Goal: Navigation & Orientation: Find specific page/section

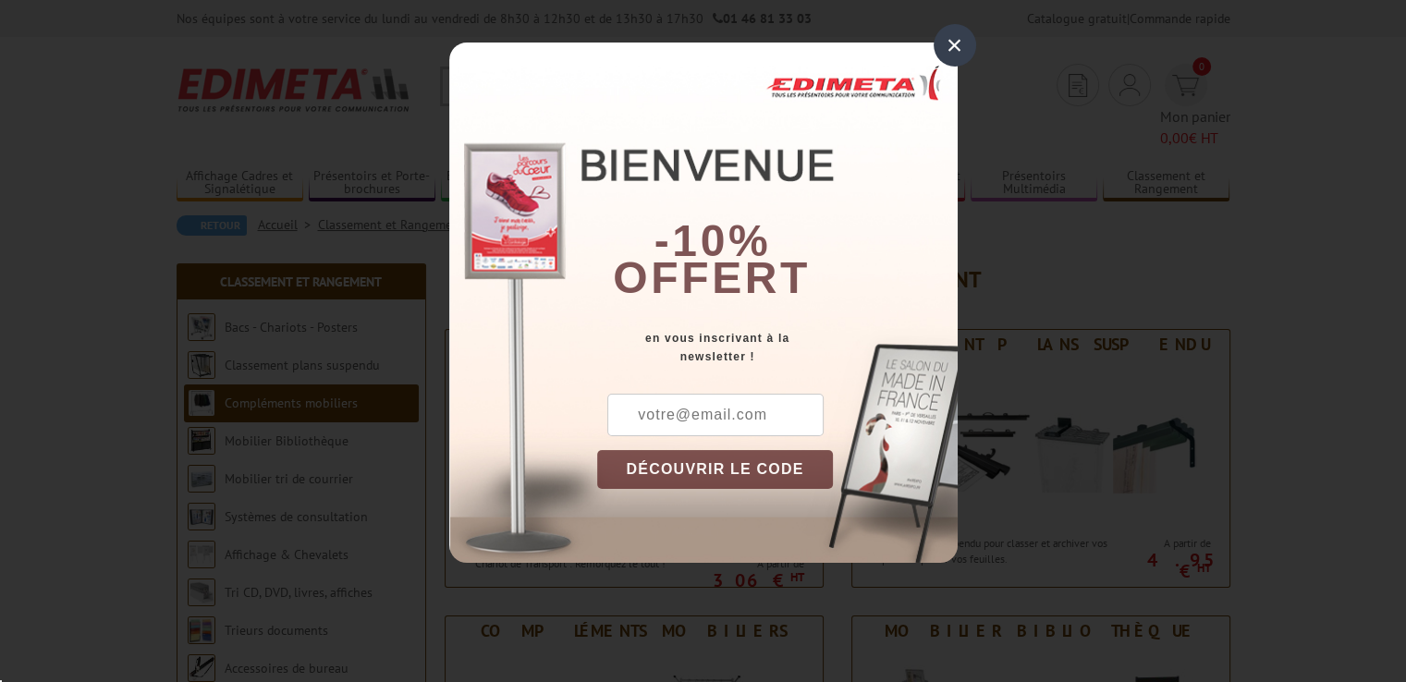
click at [949, 46] on div "×" at bounding box center [954, 45] width 43 height 43
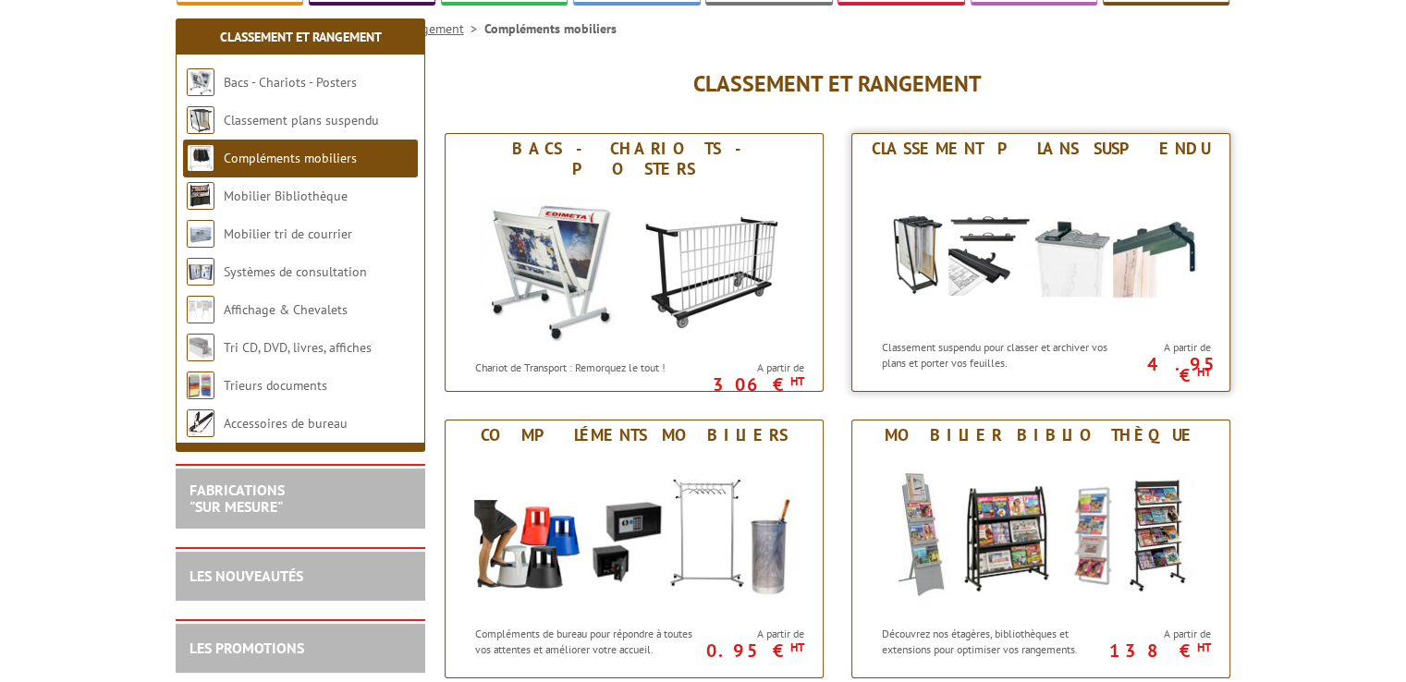
scroll to position [370, 0]
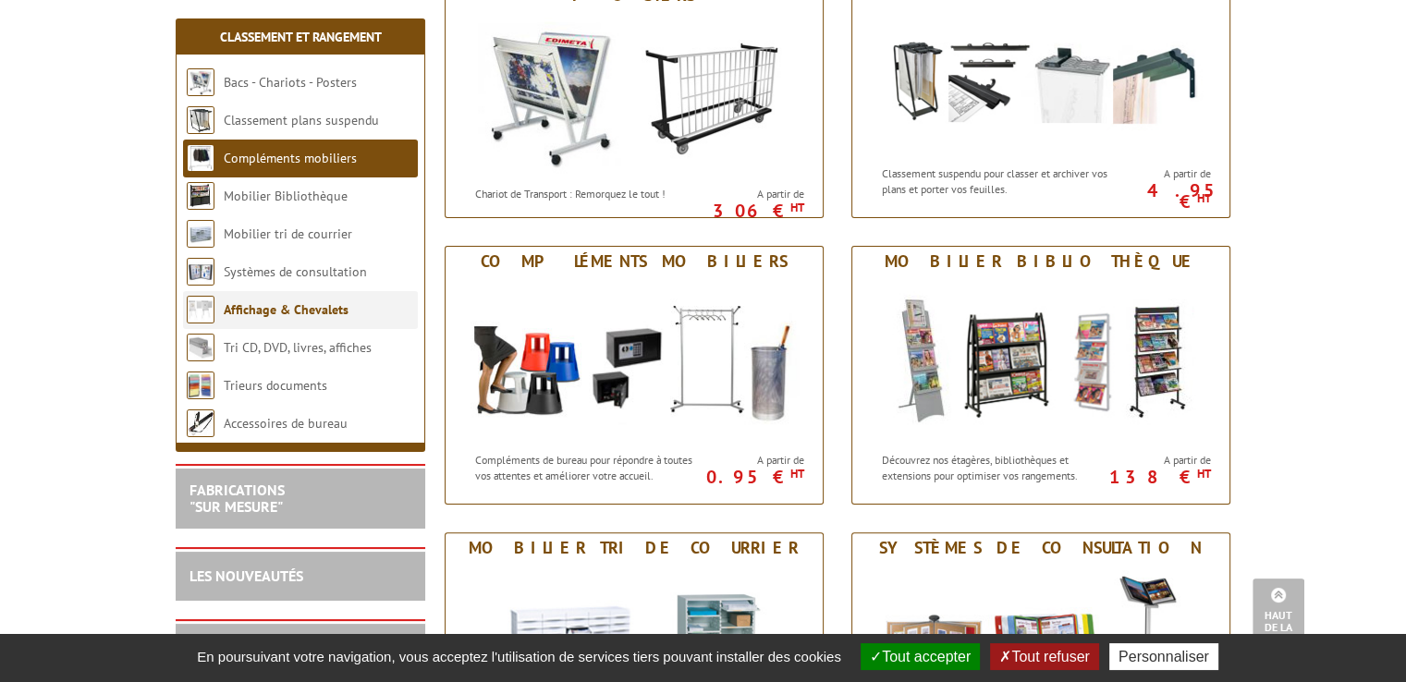
click at [286, 308] on link "Affichage & Chevalets" at bounding box center [286, 309] width 125 height 17
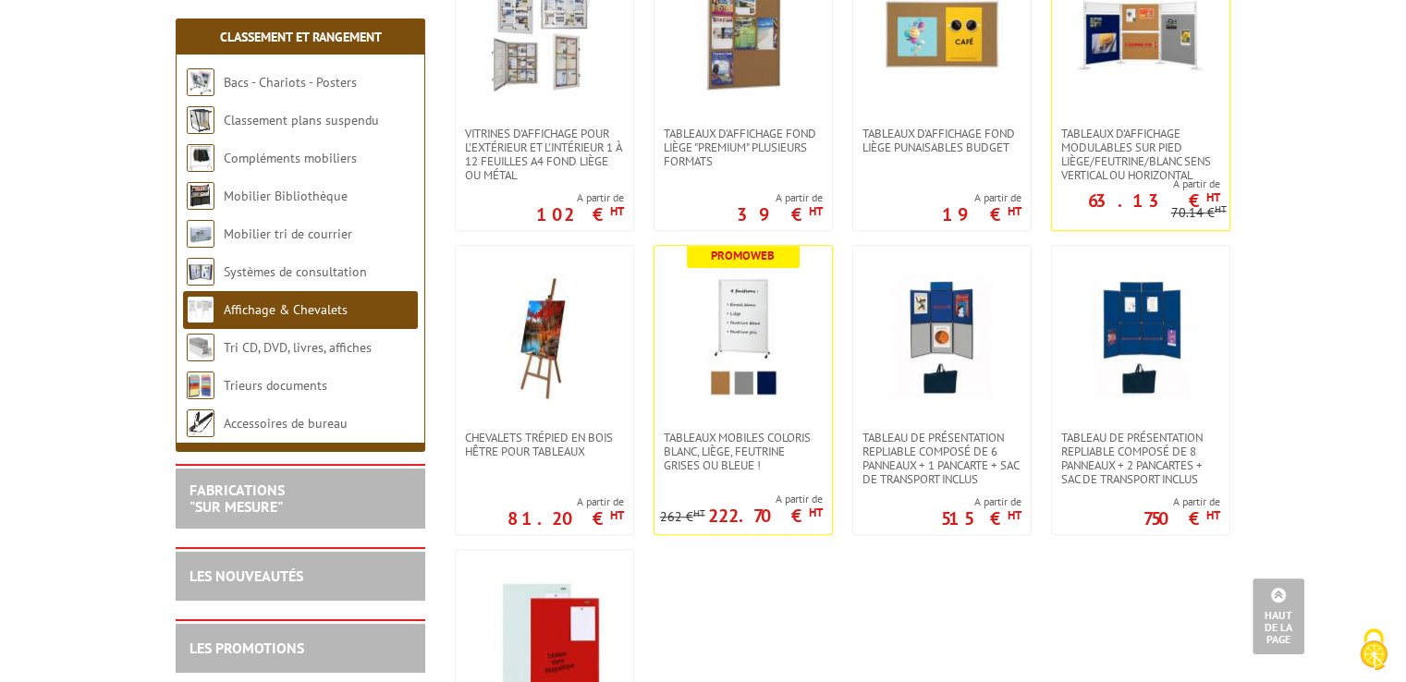
scroll to position [1109, 0]
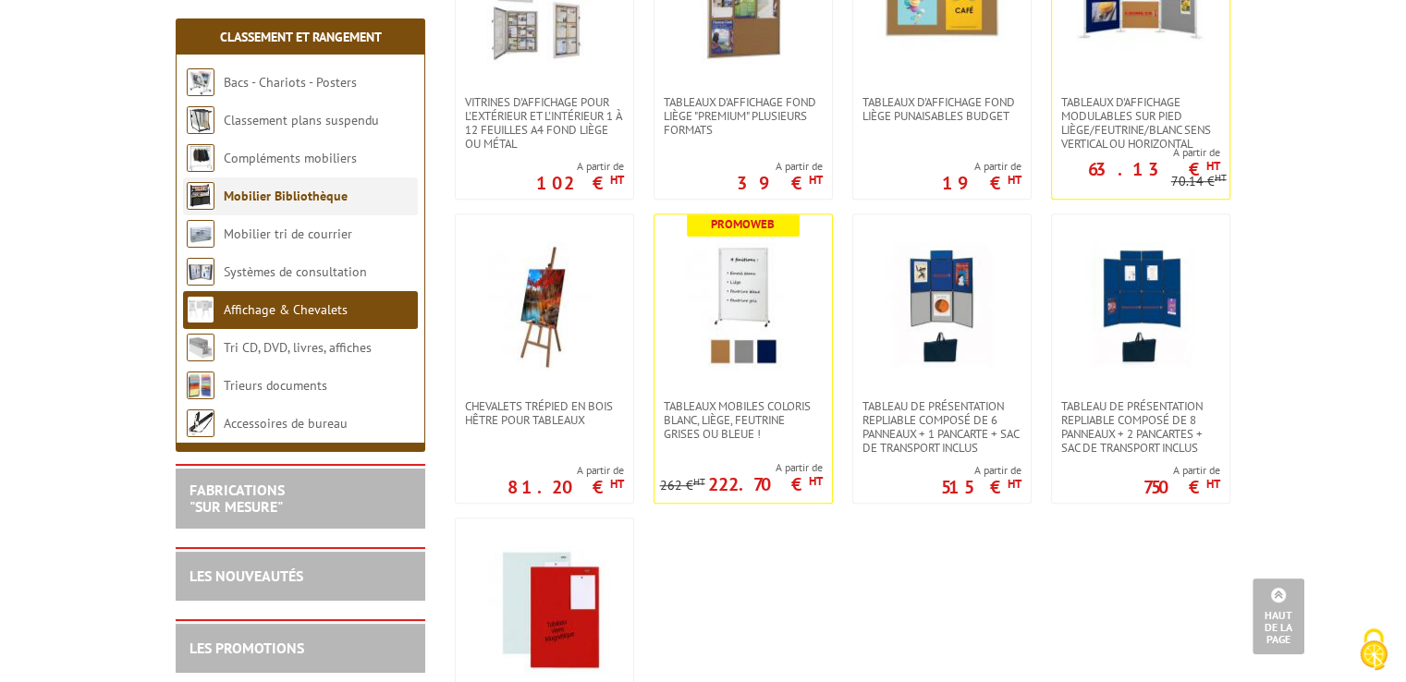
click at [251, 201] on link "Mobilier Bibliothèque" at bounding box center [286, 196] width 124 height 17
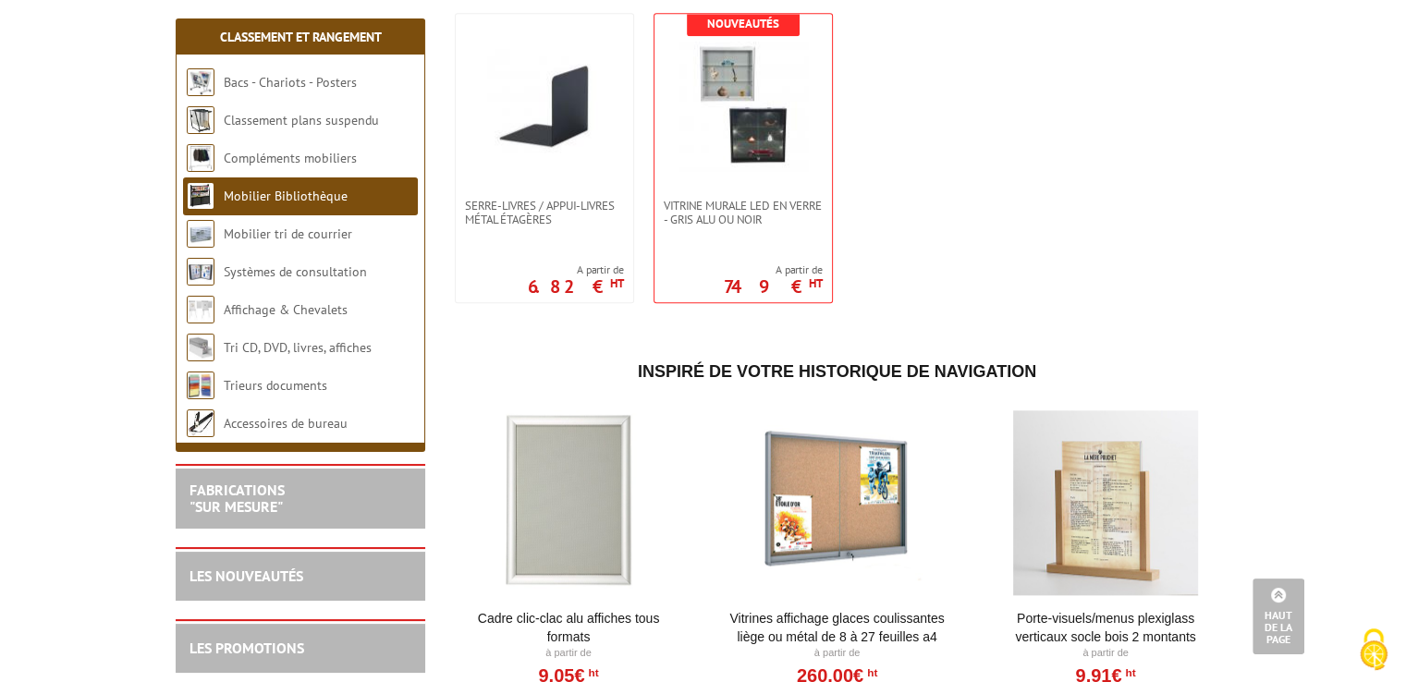
scroll to position [1941, 0]
